Goal: Contribute content

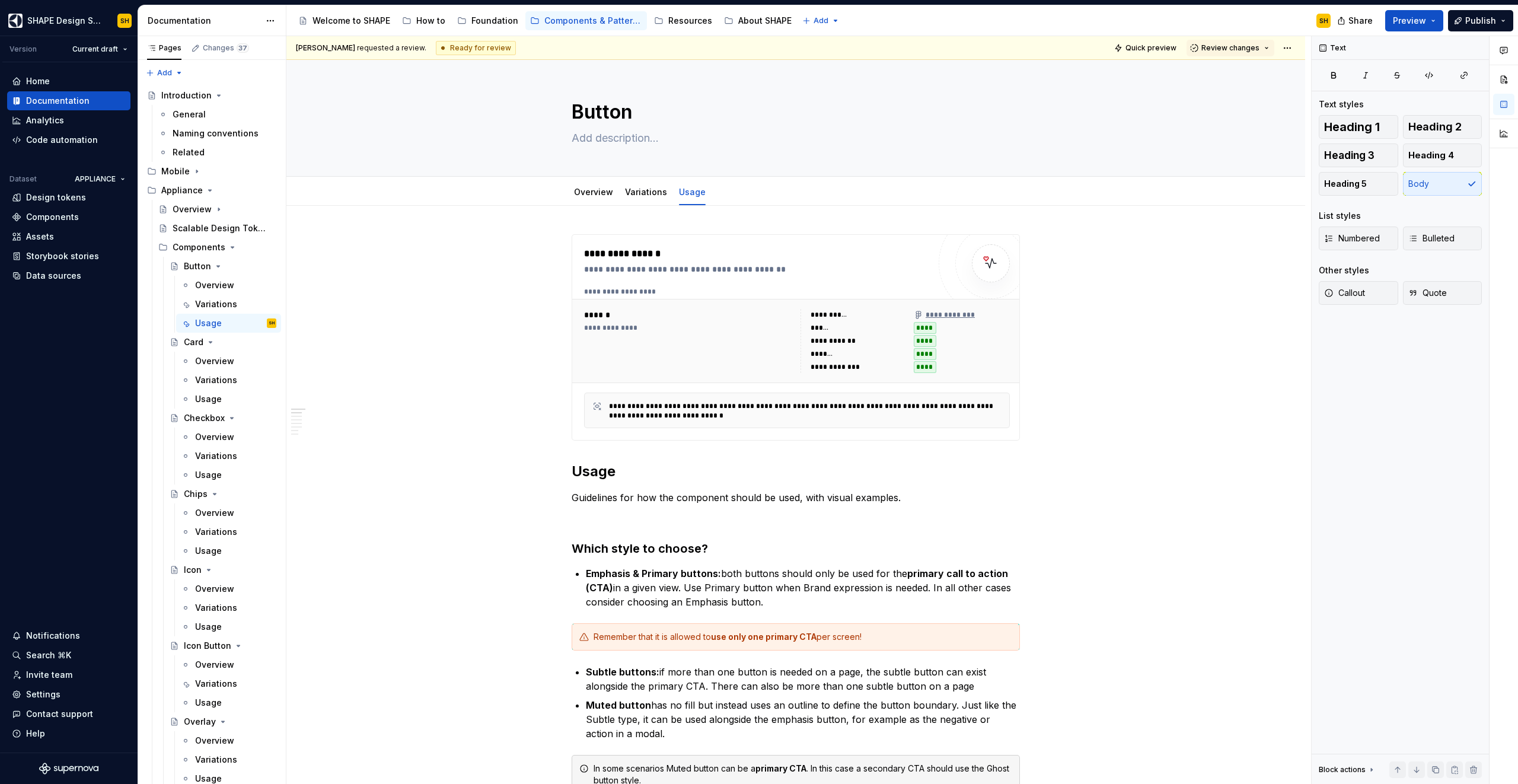
scroll to position [182, 0]
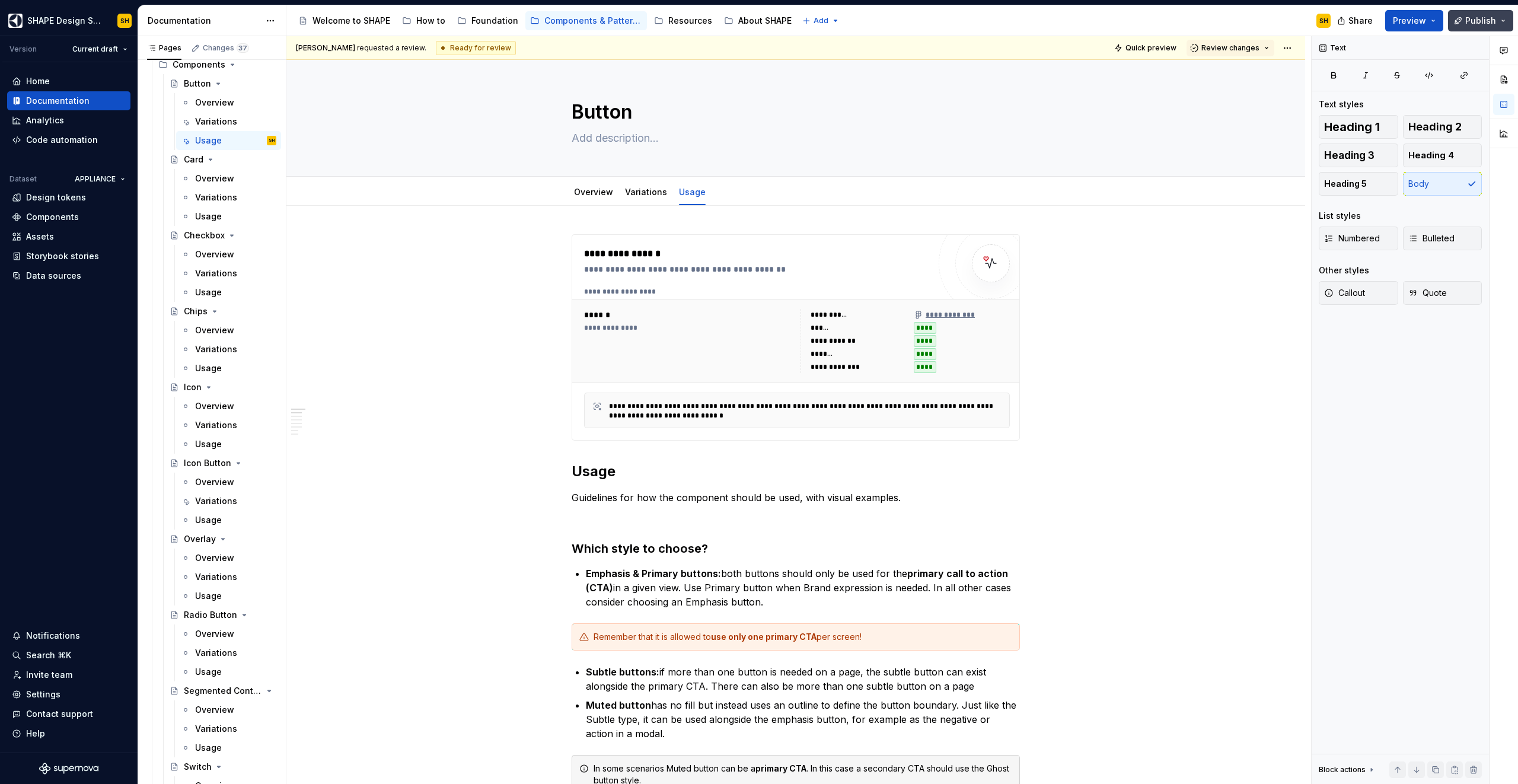
click at [1484, 20] on span "Publish" at bounding box center [1480, 20] width 31 height 11
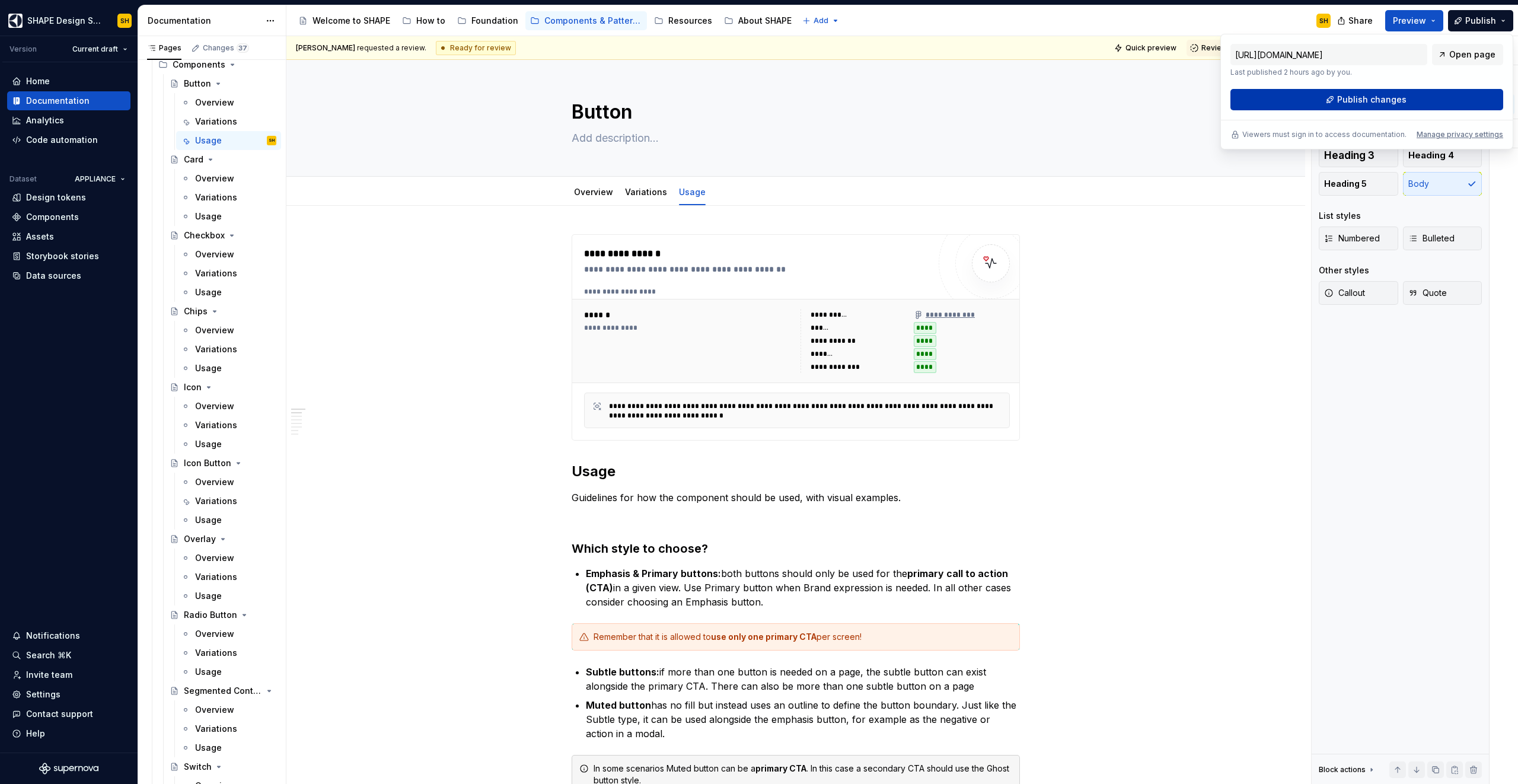
click at [1421, 96] on button "Publish changes" at bounding box center [1366, 100] width 273 height 21
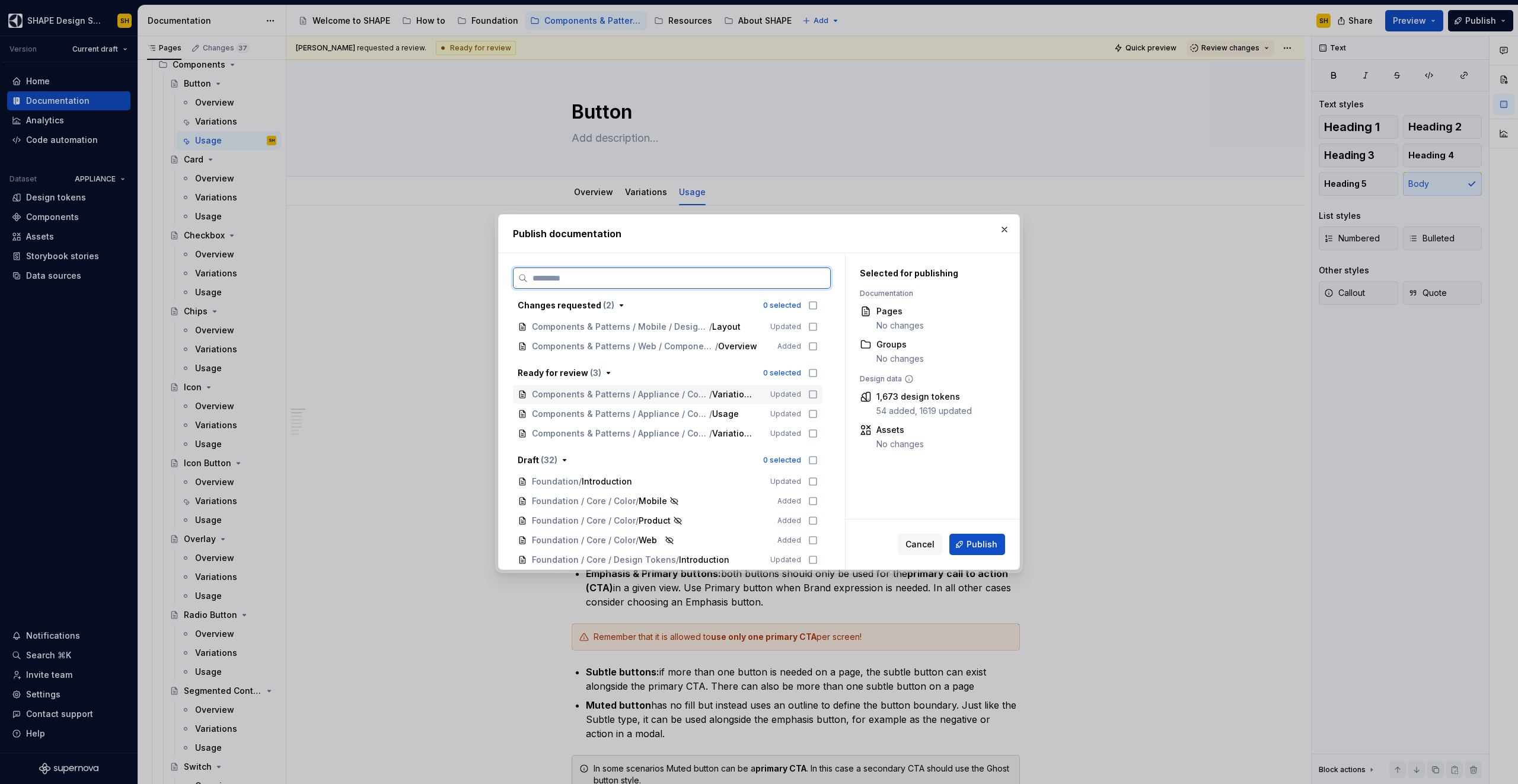
click at [810, 395] on icon at bounding box center [812, 394] width 10 height 10
click at [811, 412] on icon at bounding box center [812, 413] width 10 height 10
click at [811, 431] on icon at bounding box center [812, 433] width 10 height 10
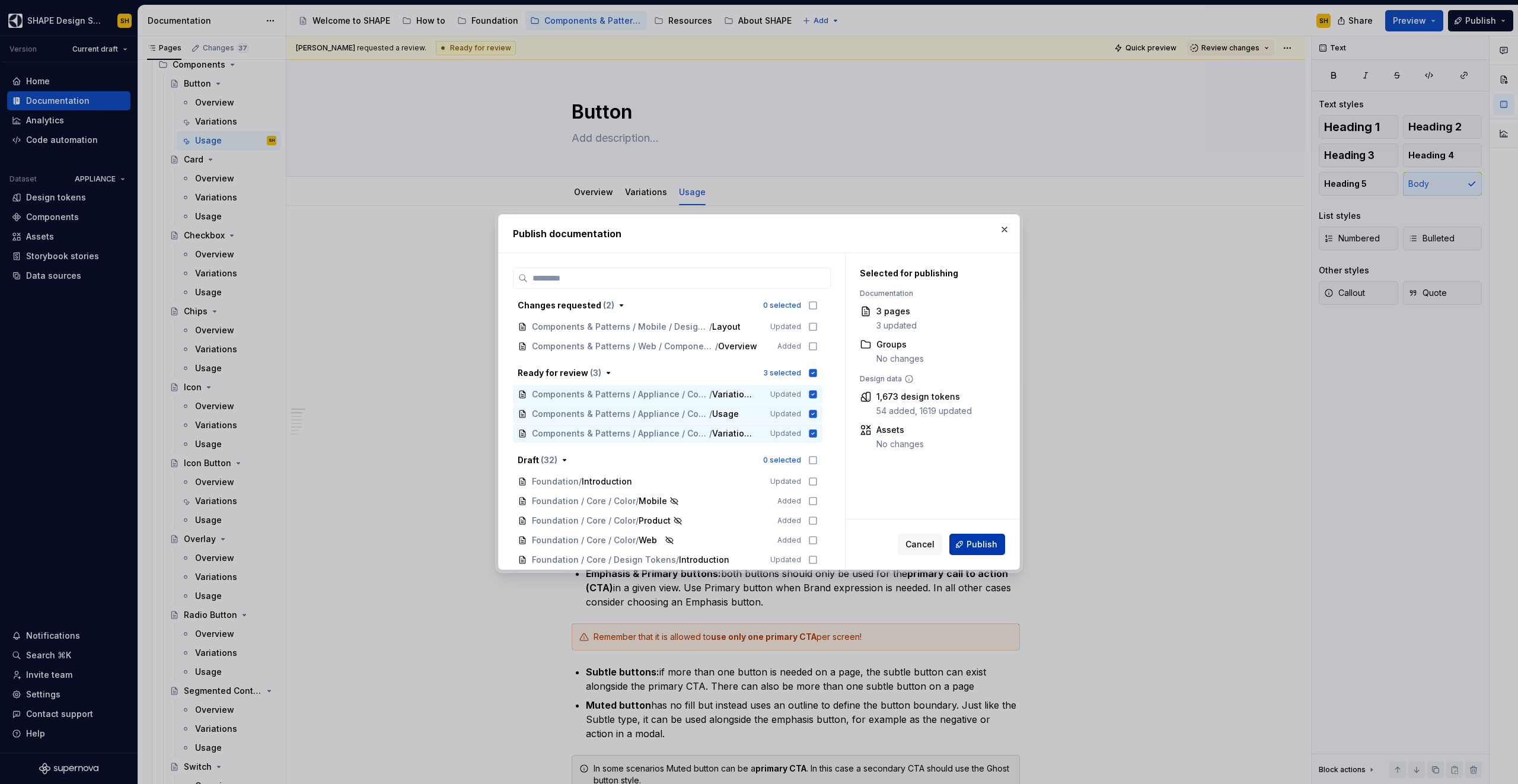
click at [978, 543] on span "Publish" at bounding box center [981, 544] width 31 height 11
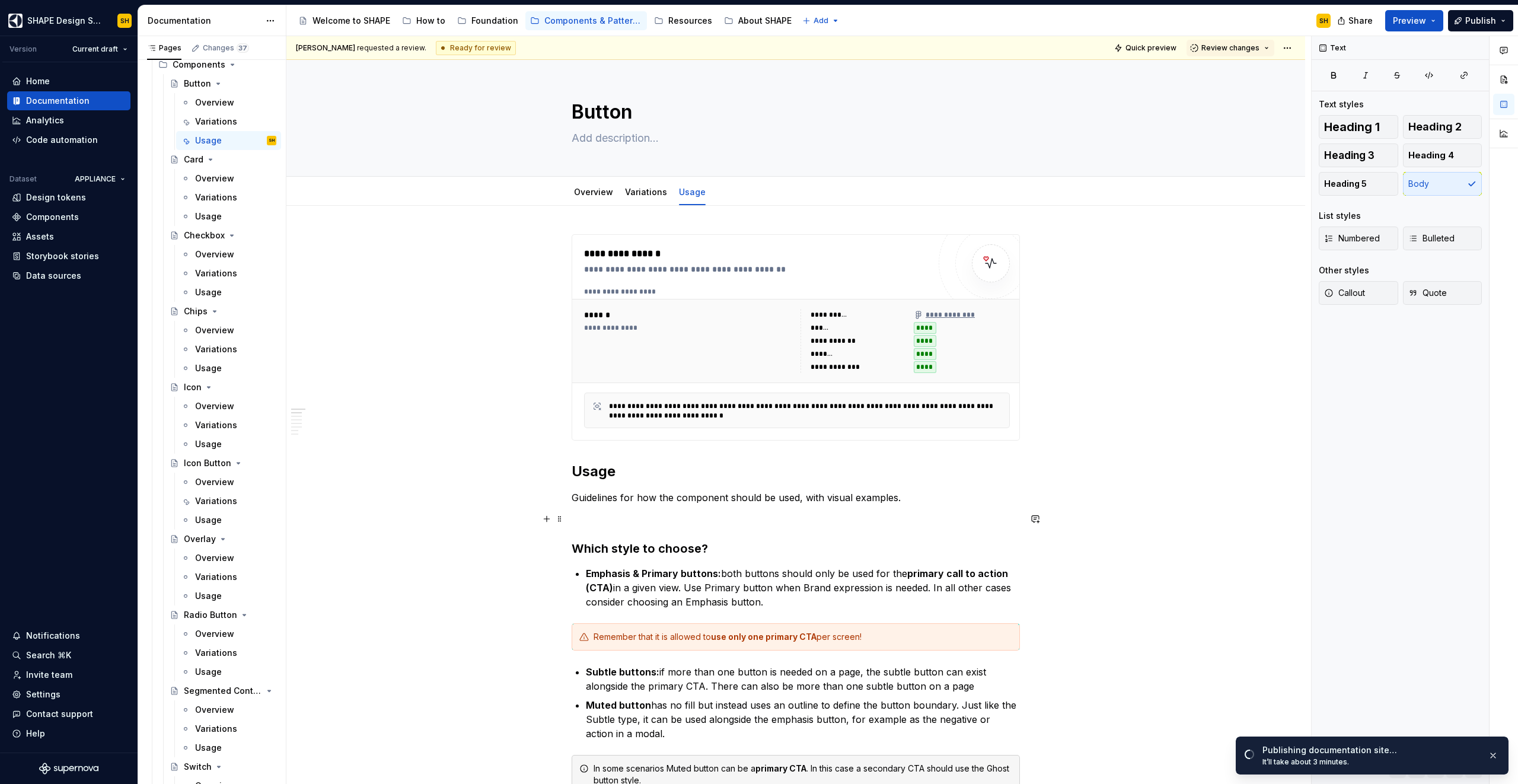
type textarea "*"
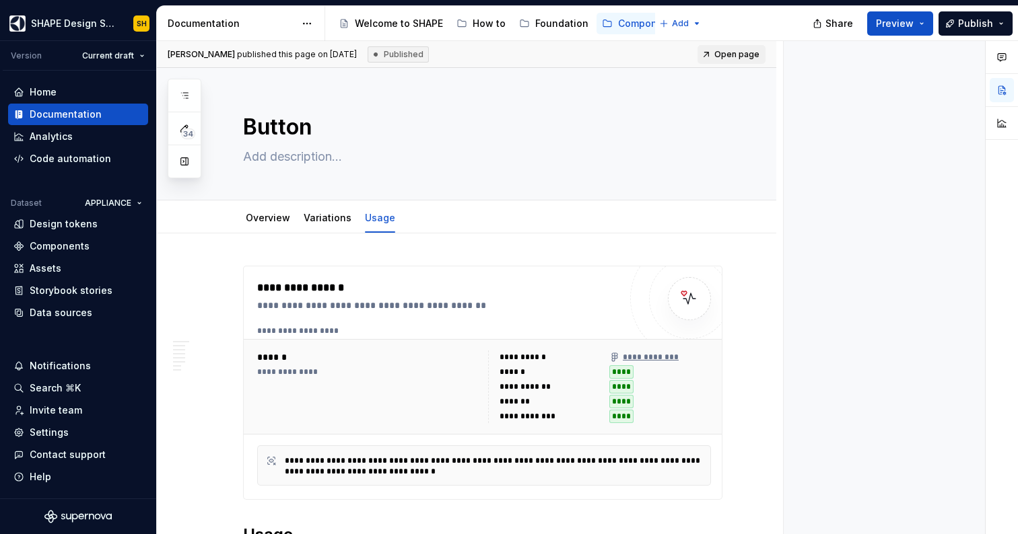
type textarea "*"
